Goal: Communication & Community: Answer question/provide support

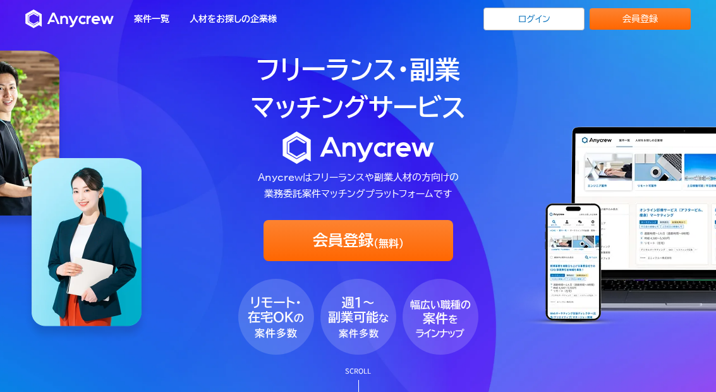
click at [542, 17] on link "ログイン" at bounding box center [534, 19] width 101 height 23
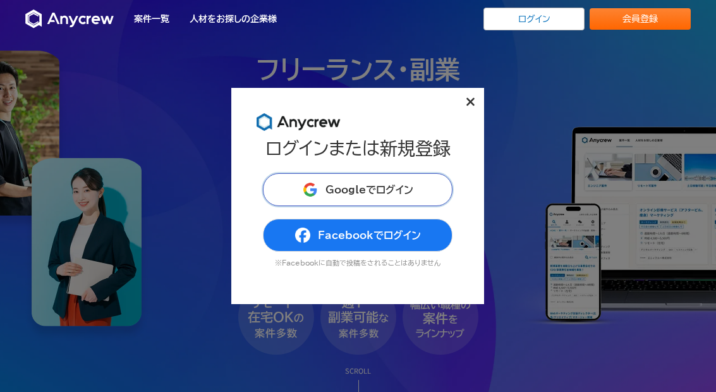
click at [391, 192] on span "Googleでログイン" at bounding box center [370, 190] width 88 height 10
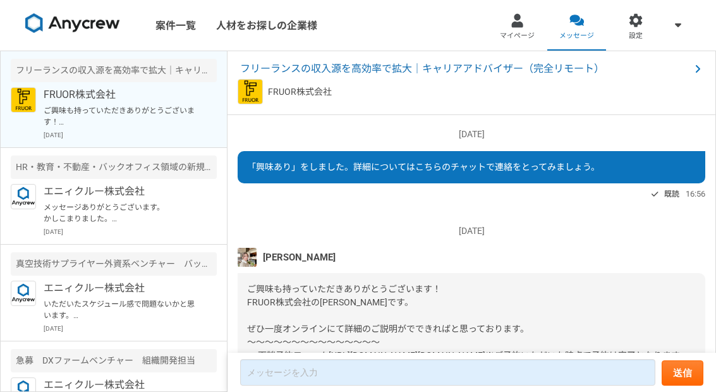
click at [475, 70] on span "フリーランスの収入源を高効率で拡大｜キャリアアドバイザー（完全リモート）" at bounding box center [465, 68] width 450 height 15
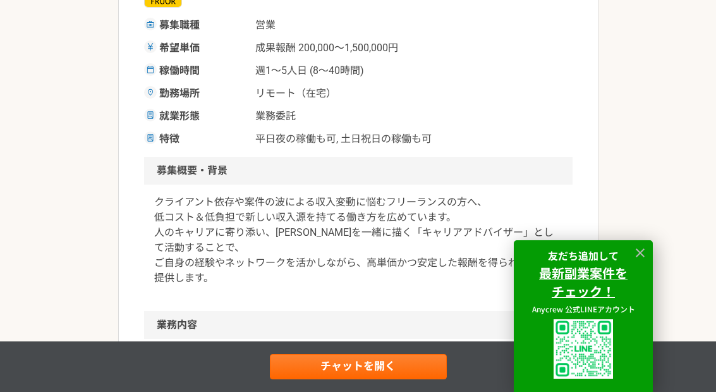
scroll to position [249, 0]
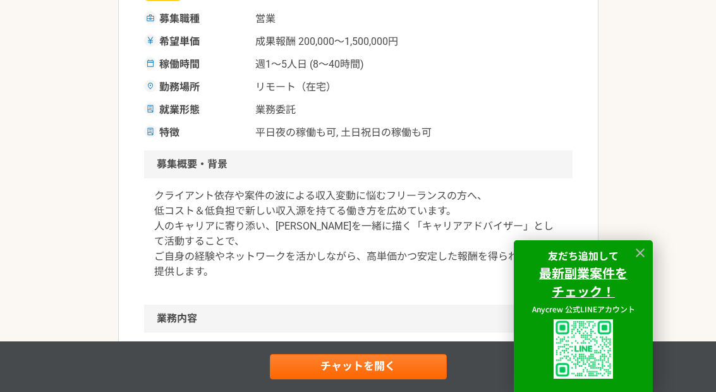
click at [647, 260] on icon at bounding box center [640, 253] width 15 height 15
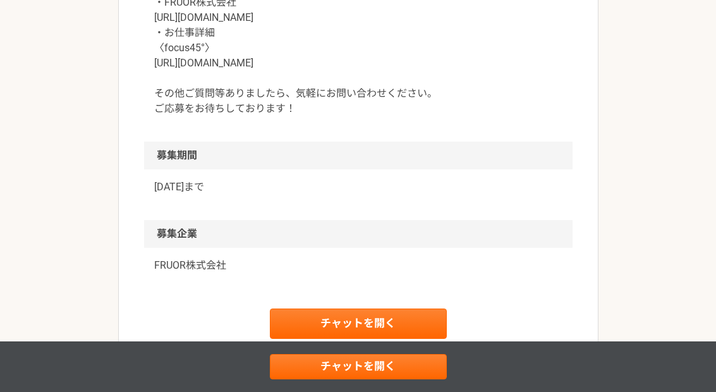
scroll to position [1457, 0]
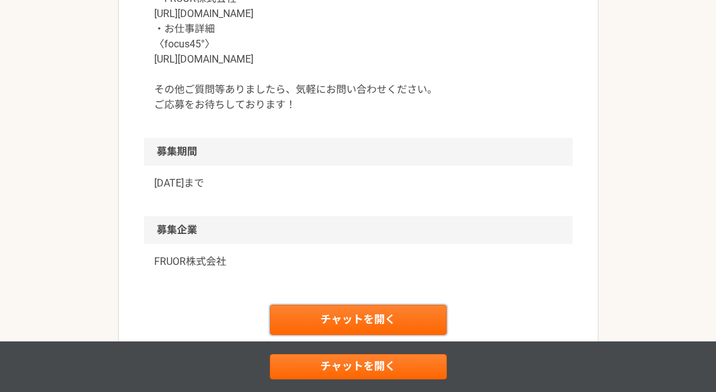
click at [381, 320] on link "チャットを開く" at bounding box center [358, 320] width 177 height 30
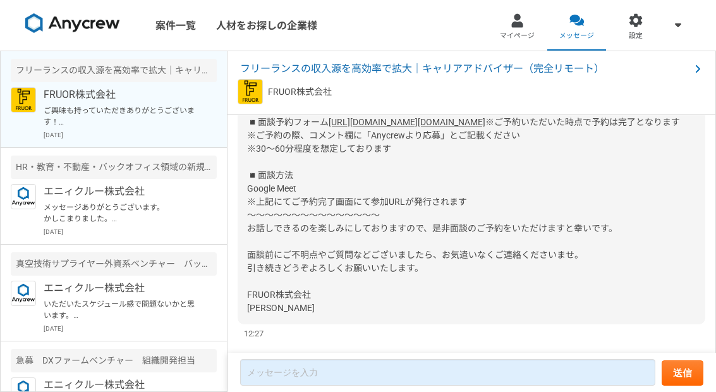
scroll to position [233, 0]
click at [482, 354] on div "[DATE] 「興味あり」をしました。詳細についてはこちらのチャットで連絡をとってみましょう。 既読 16:56 [DATE] [PERSON_NAME] ご…" at bounding box center [472, 234] width 489 height 239
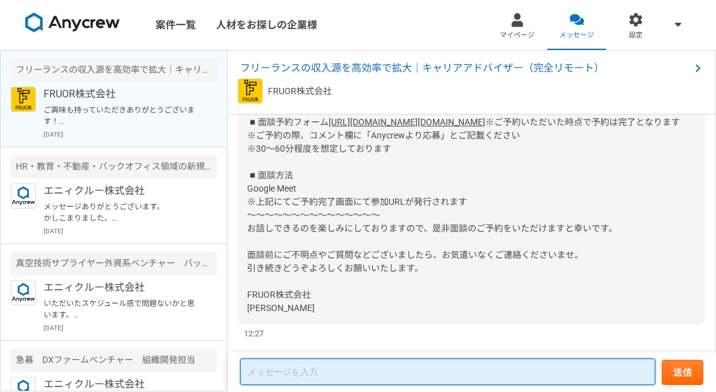
click at [485, 373] on textarea at bounding box center [447, 372] width 415 height 27
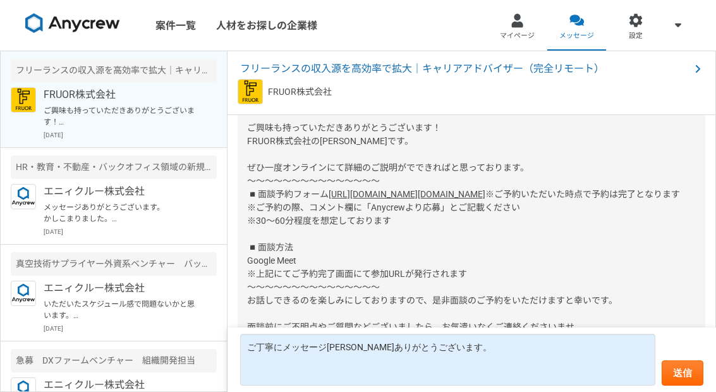
scroll to position [180, 0]
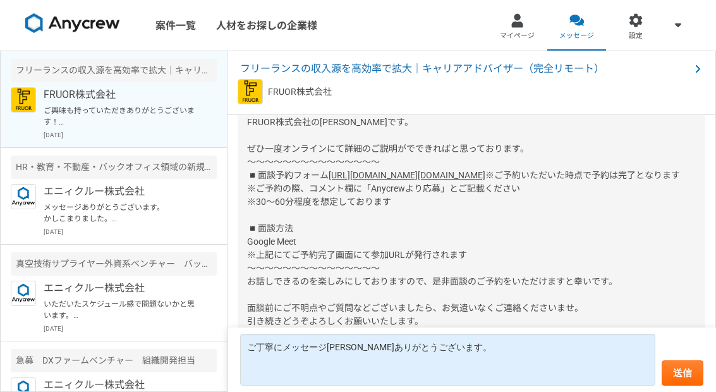
click at [355, 170] on link "[URL][DOMAIN_NAME][DOMAIN_NAME]" at bounding box center [407, 175] width 157 height 10
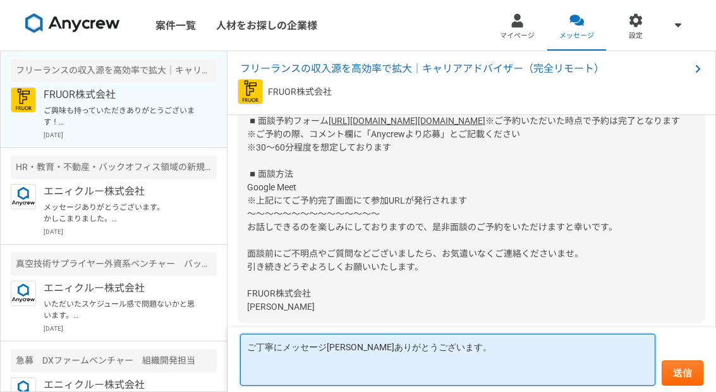
click at [498, 365] on textarea "ご丁寧にメッセージ[PERSON_NAME]ありがとうございます。" at bounding box center [447, 360] width 415 height 52
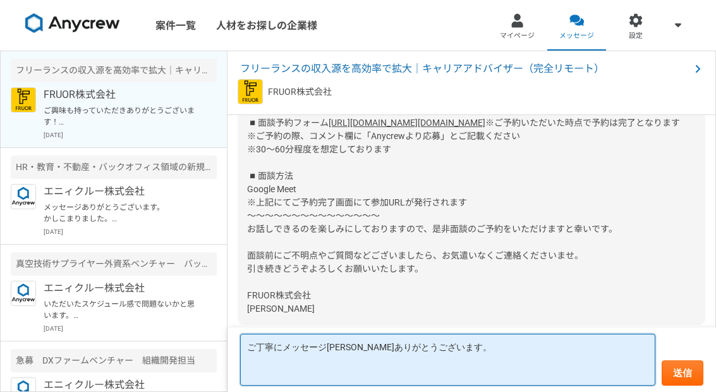
click at [515, 365] on textarea "ご丁寧にメッセージ[PERSON_NAME]ありがとうございます。" at bounding box center [447, 360] width 415 height 52
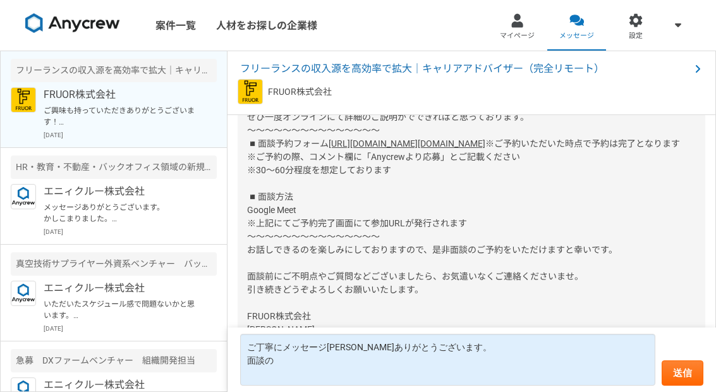
scroll to position [214, 0]
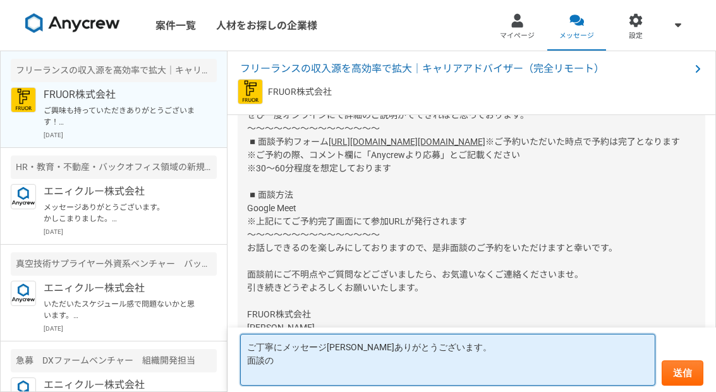
click at [532, 375] on textarea "ご丁寧にメッセージ[PERSON_NAME]ありがとうございます。 面談の" at bounding box center [447, 360] width 415 height 52
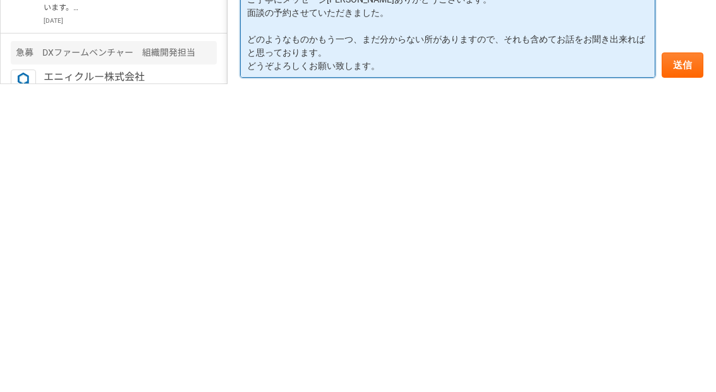
type textarea "ご丁寧にメッセージ下さりありがとうございます。 面談の予約させていただきました。 どのようなものかもう一つ、まだ分からない所がありますので、それも含めてお話を…"
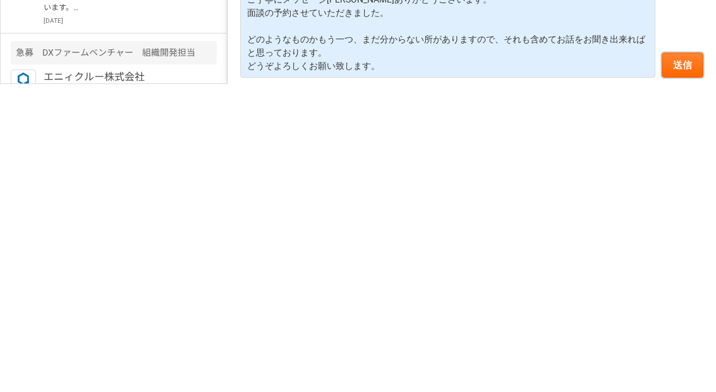
click at [683, 360] on button "送信" at bounding box center [683, 372] width 42 height 25
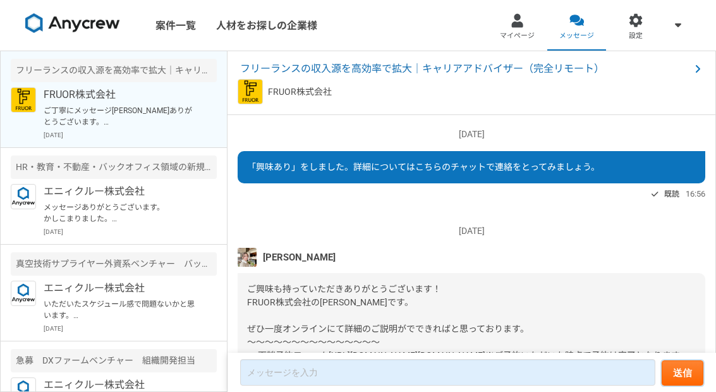
scroll to position [0, 0]
click at [415, 61] on span "フリーランスの収入源を高効率で拡大｜キャリアアドバイザー（完全リモート）" at bounding box center [465, 68] width 450 height 15
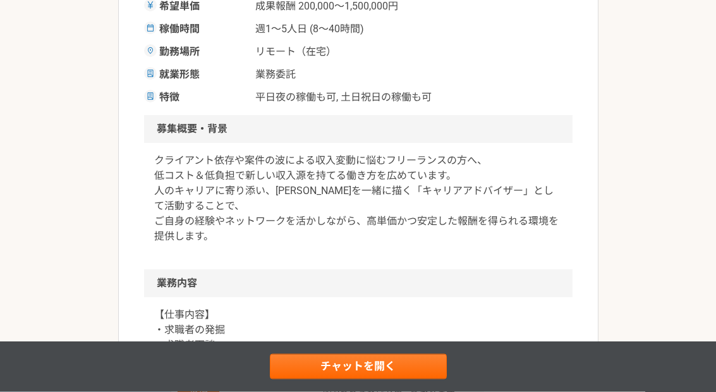
scroll to position [285, 0]
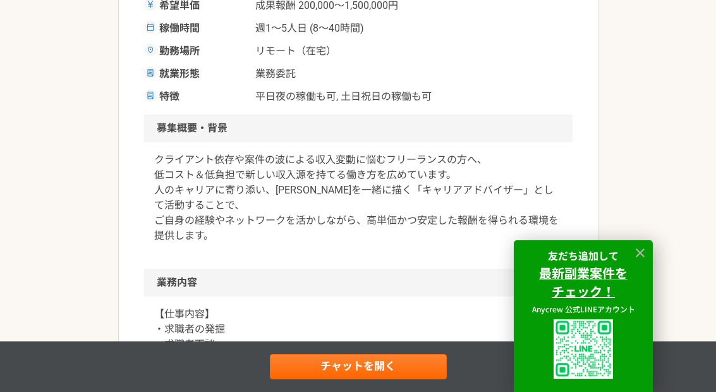
click at [645, 260] on icon at bounding box center [640, 253] width 15 height 15
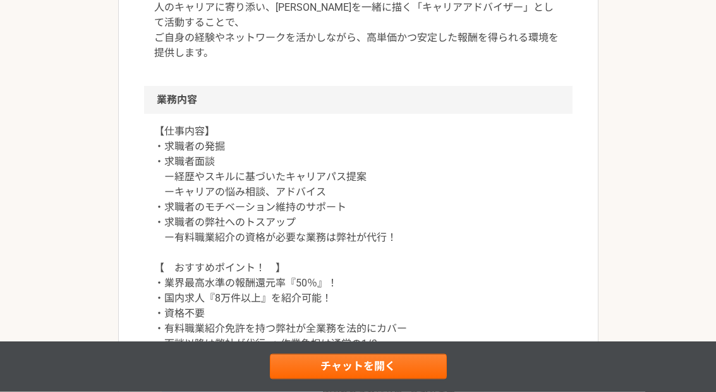
scroll to position [0, 0]
